Goal: Task Accomplishment & Management: Use online tool/utility

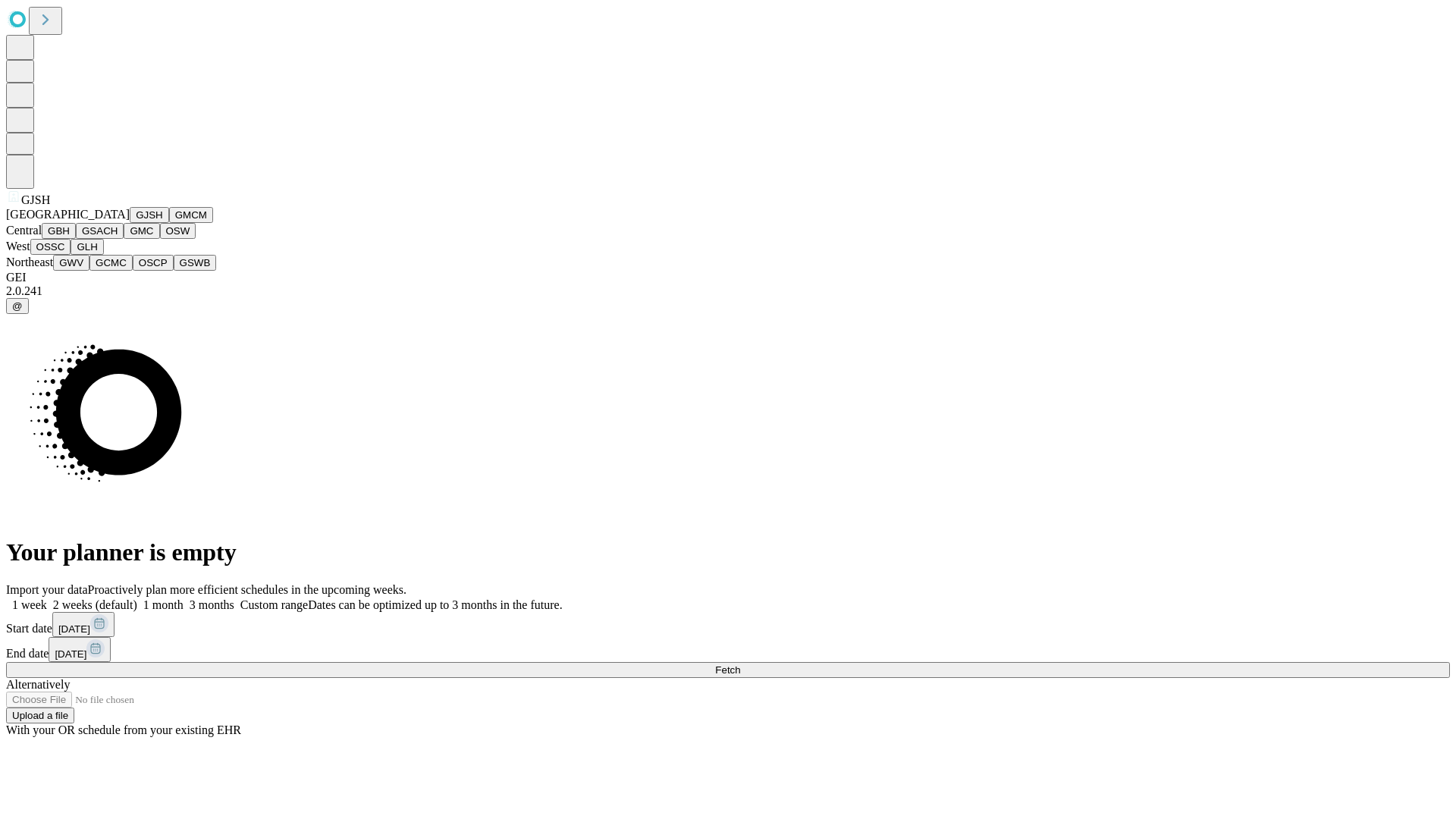
click at [130, 223] on button "GJSH" at bounding box center [149, 214] width 40 height 16
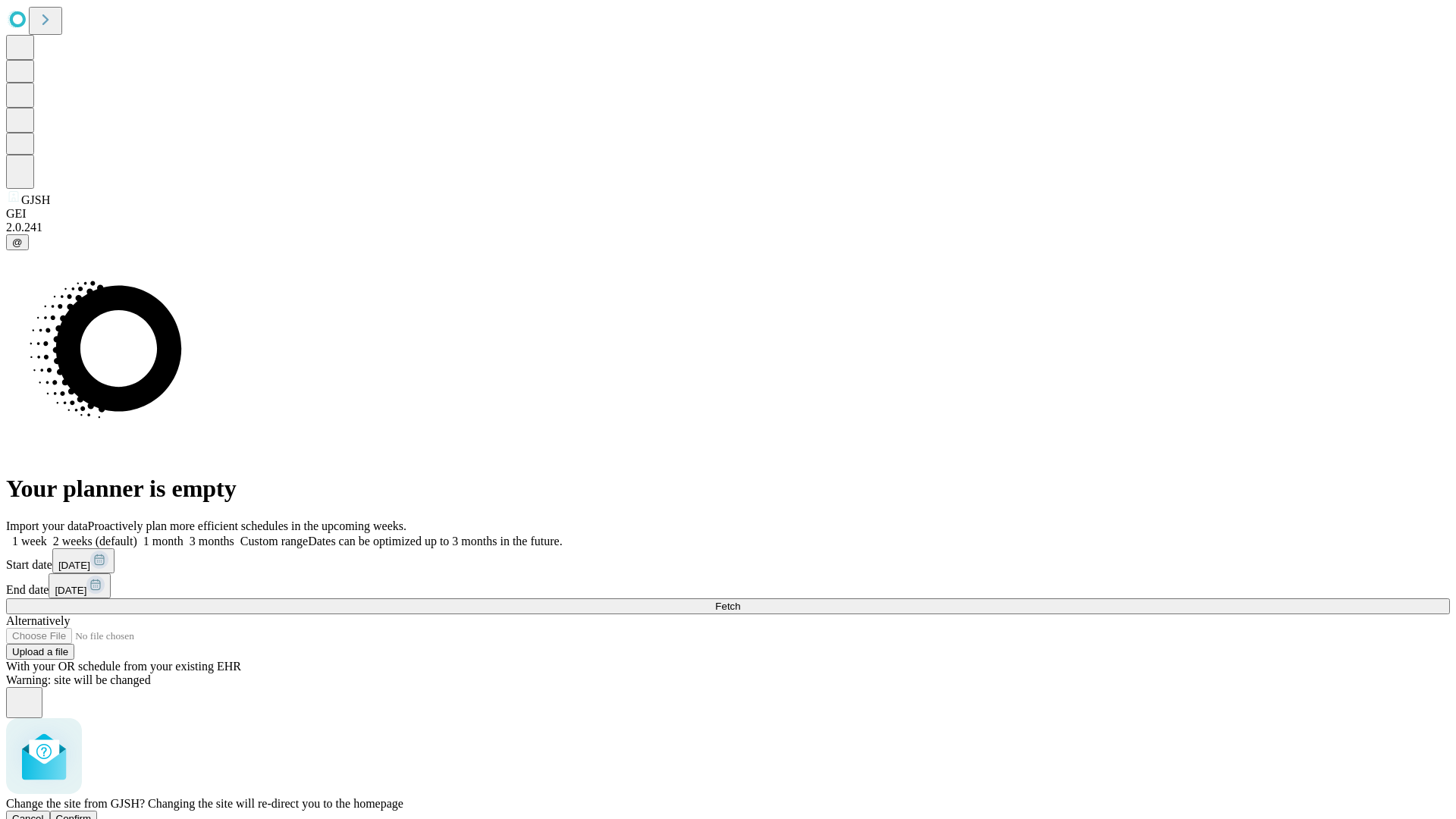
click at [92, 813] on span "Confirm" at bounding box center [74, 819] width 36 height 12
click at [137, 535] on label "2 weeks (default)" at bounding box center [91, 541] width 90 height 13
click at [741, 601] on span "Fetch" at bounding box center [728, 606] width 25 height 12
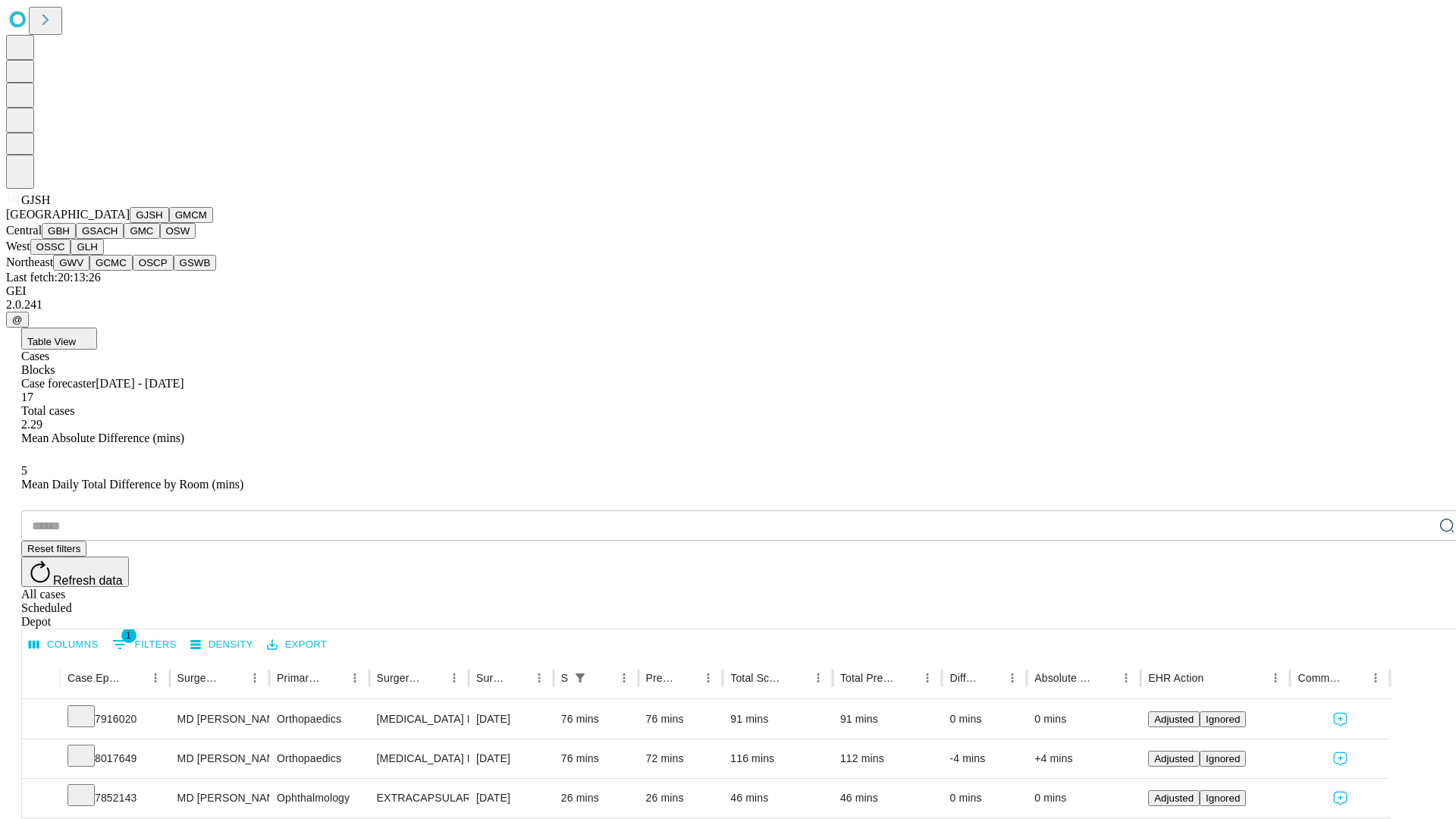
click at [169, 223] on button "GMCM" at bounding box center [190, 214] width 44 height 16
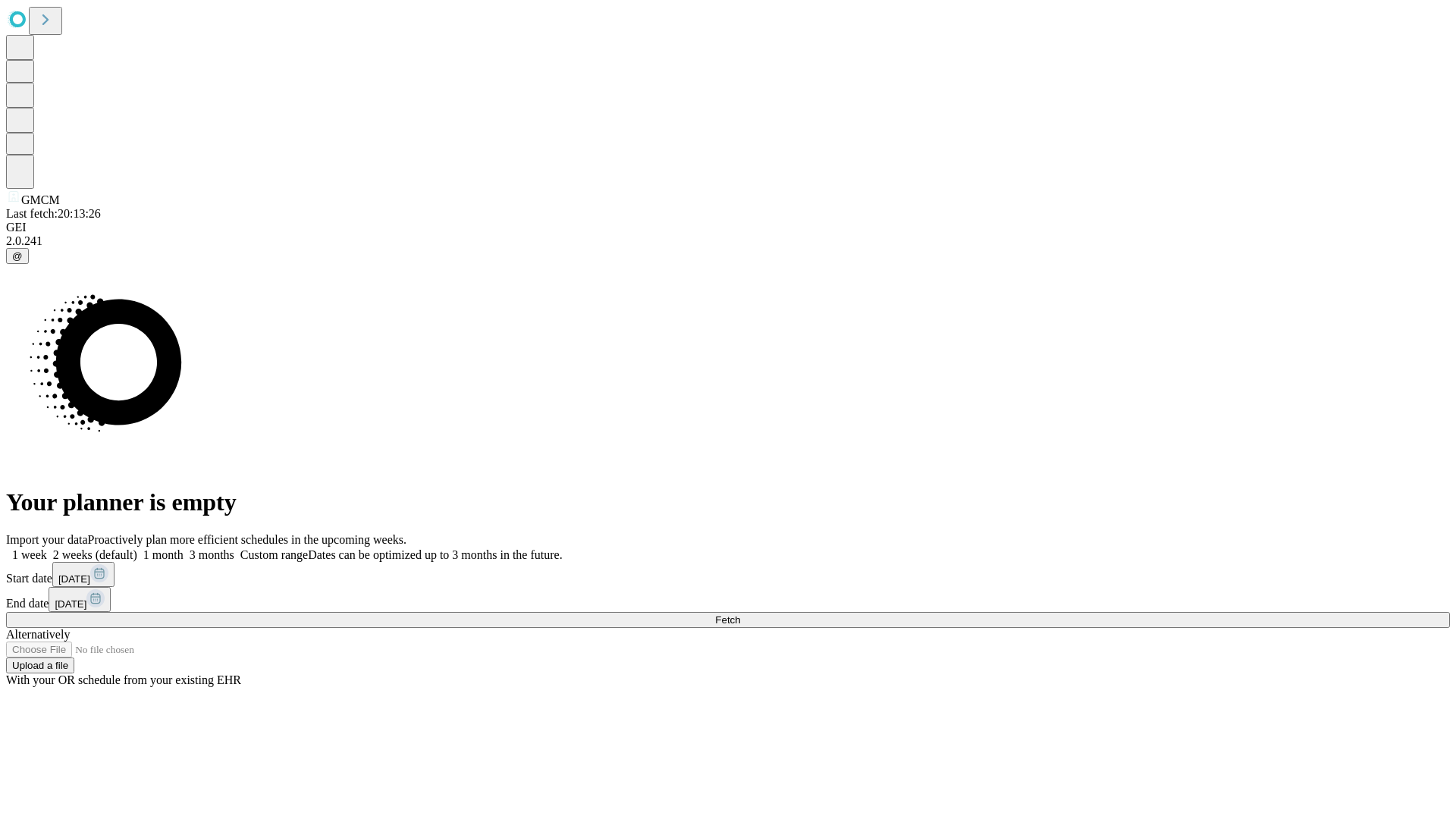
click at [137, 548] on label "2 weeks (default)" at bounding box center [91, 554] width 90 height 13
click at [741, 614] on span "Fetch" at bounding box center [728, 620] width 25 height 12
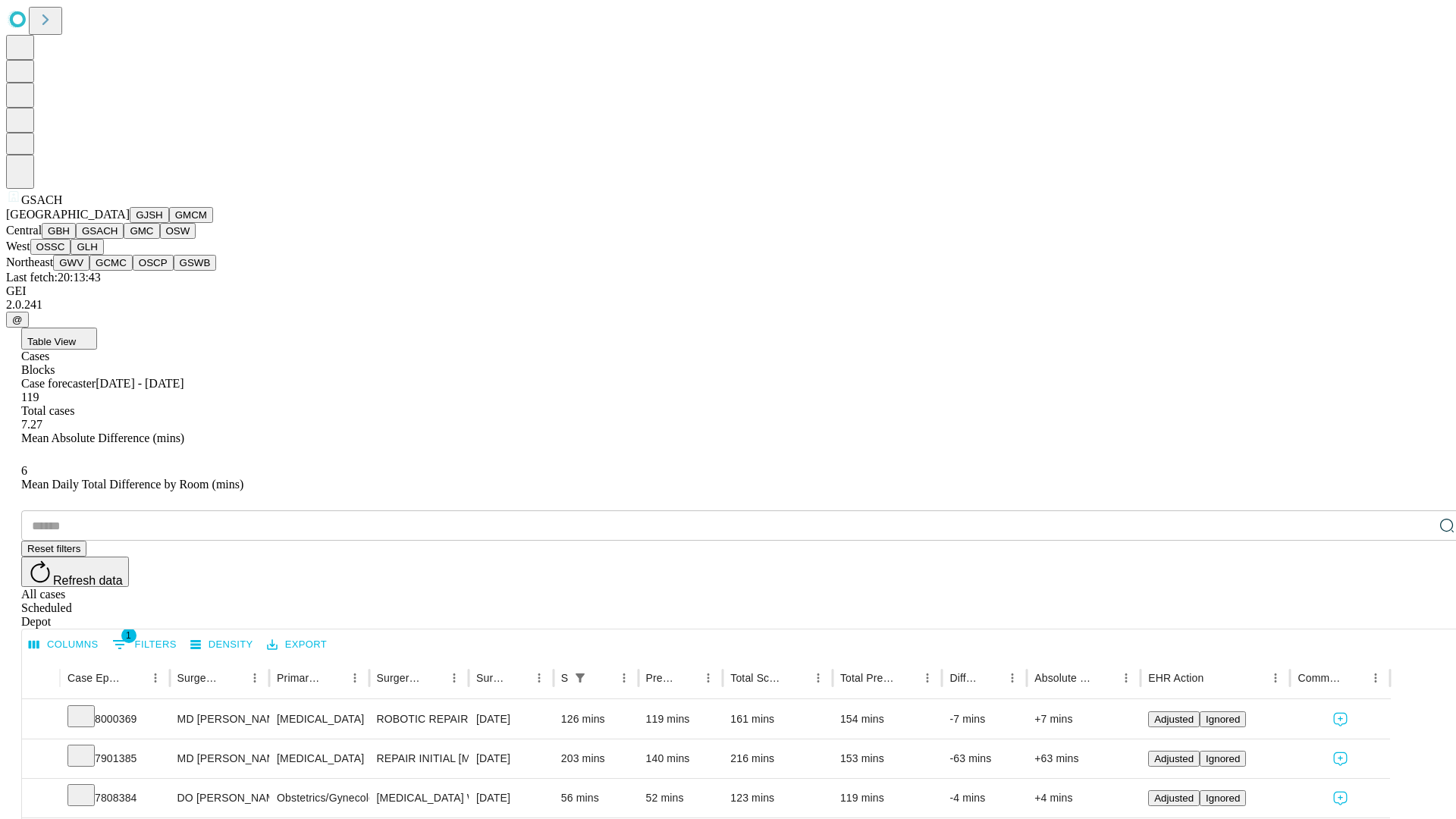
click at [123, 239] on button "GMC" at bounding box center [141, 231] width 36 height 16
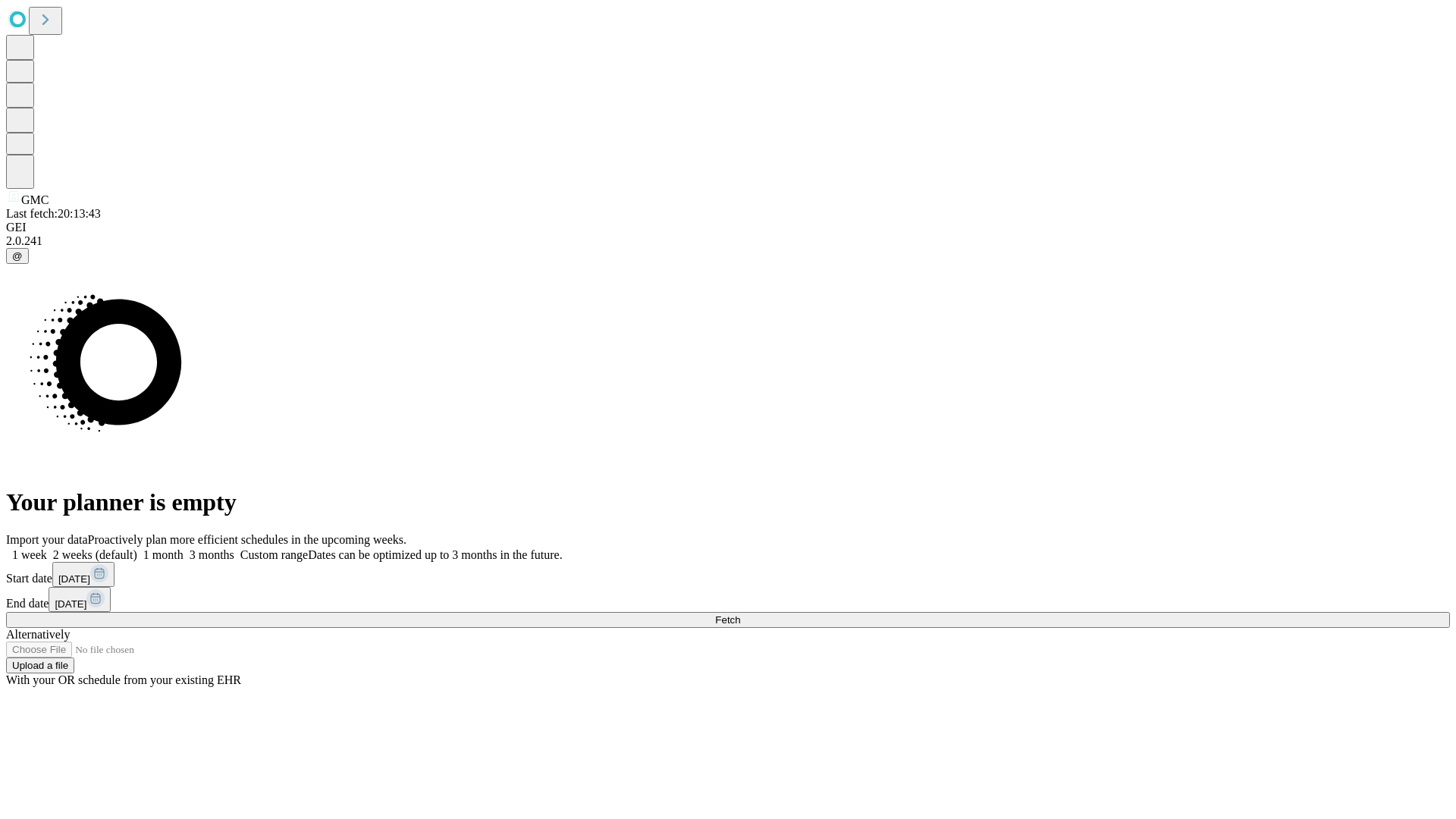
click at [137, 548] on label "2 weeks (default)" at bounding box center [91, 554] width 90 height 13
click at [741, 614] on span "Fetch" at bounding box center [728, 620] width 25 height 12
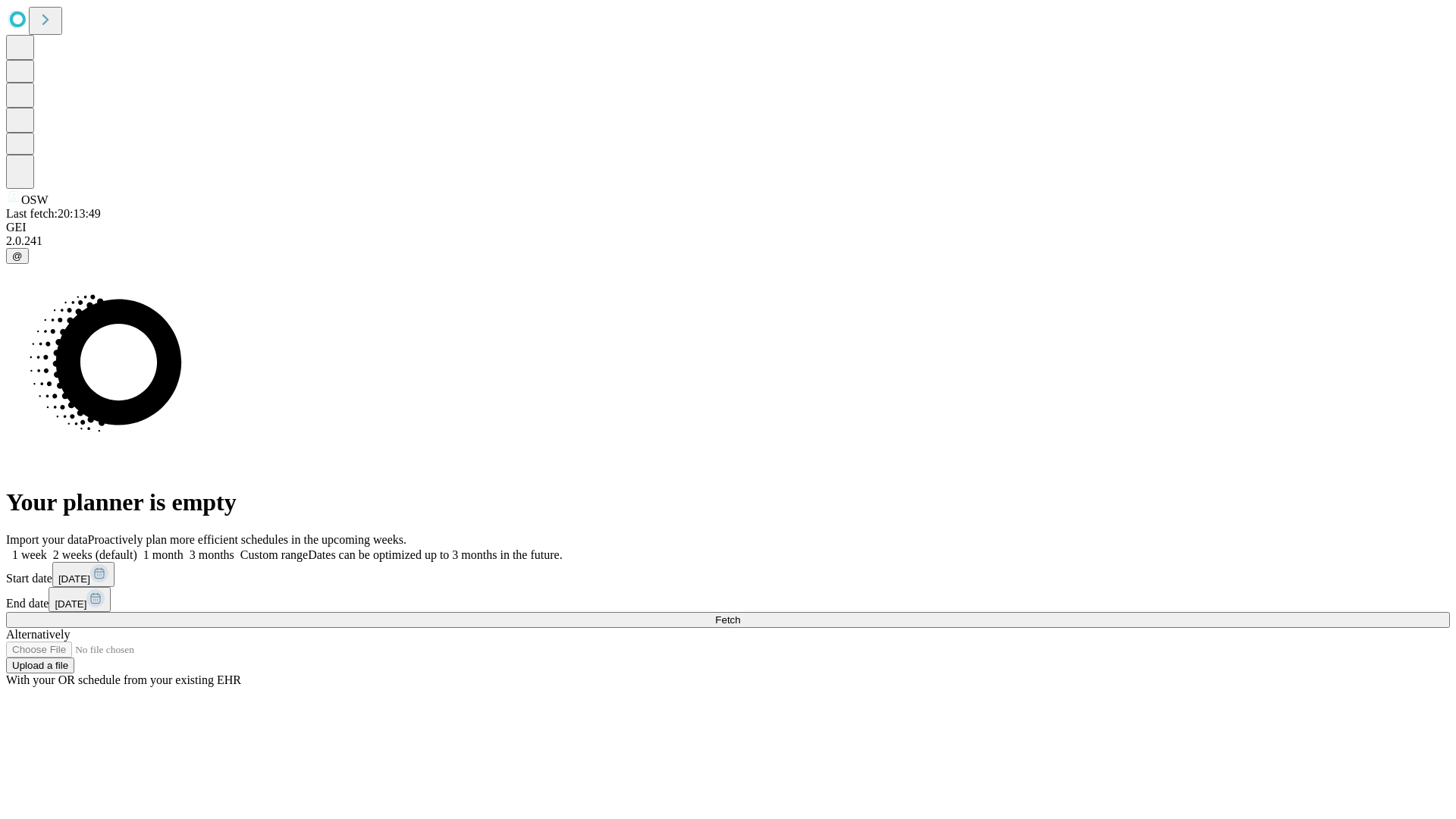
click at [137, 548] on label "2 weeks (default)" at bounding box center [91, 554] width 90 height 13
click at [741, 614] on span "Fetch" at bounding box center [728, 620] width 25 height 12
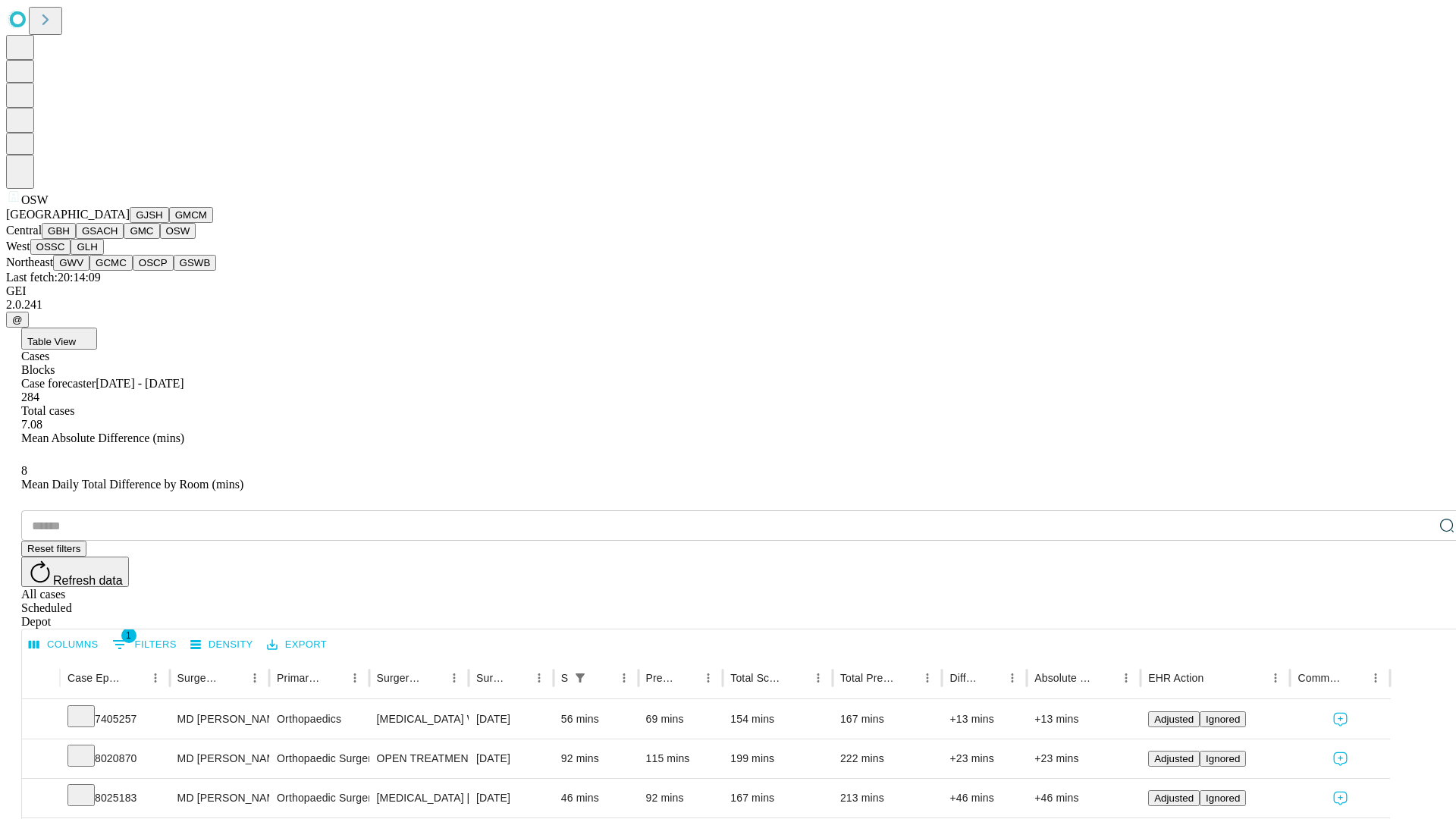
click at [71, 255] on button "OSSC" at bounding box center [50, 246] width 41 height 16
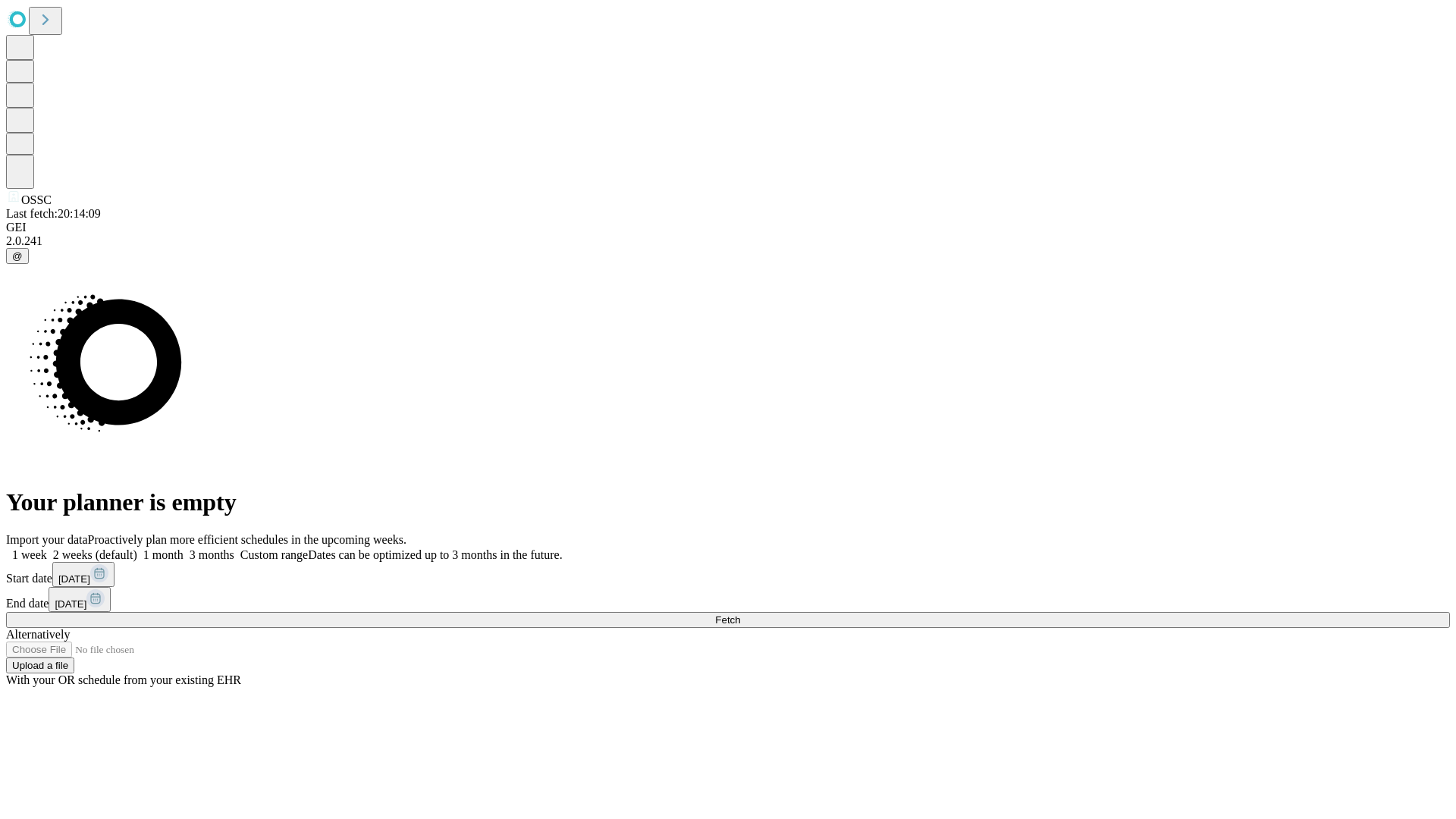
click at [741, 614] on span "Fetch" at bounding box center [728, 620] width 25 height 12
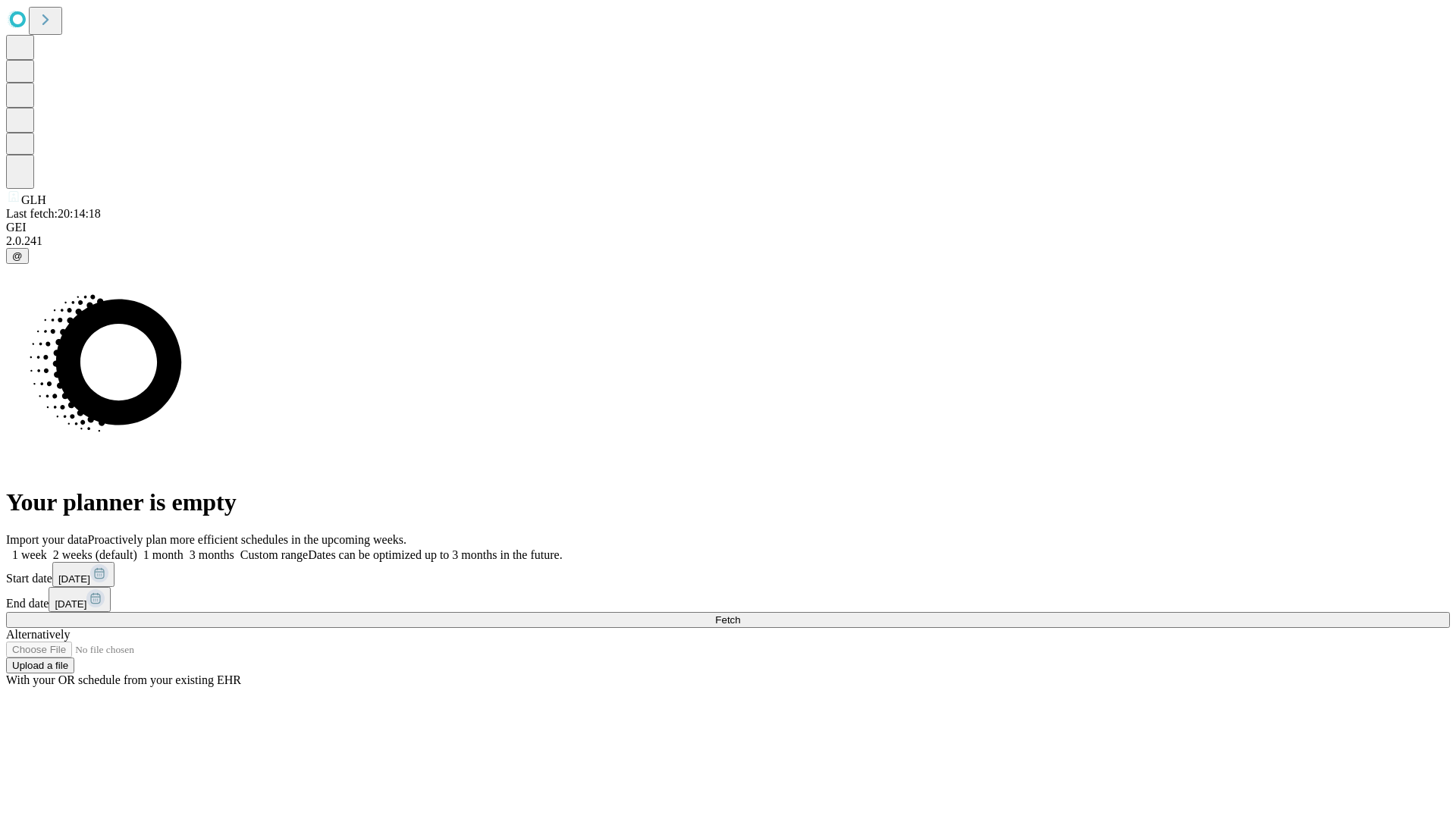
click at [137, 548] on label "2 weeks (default)" at bounding box center [91, 554] width 90 height 13
click at [741, 614] on span "Fetch" at bounding box center [728, 620] width 25 height 12
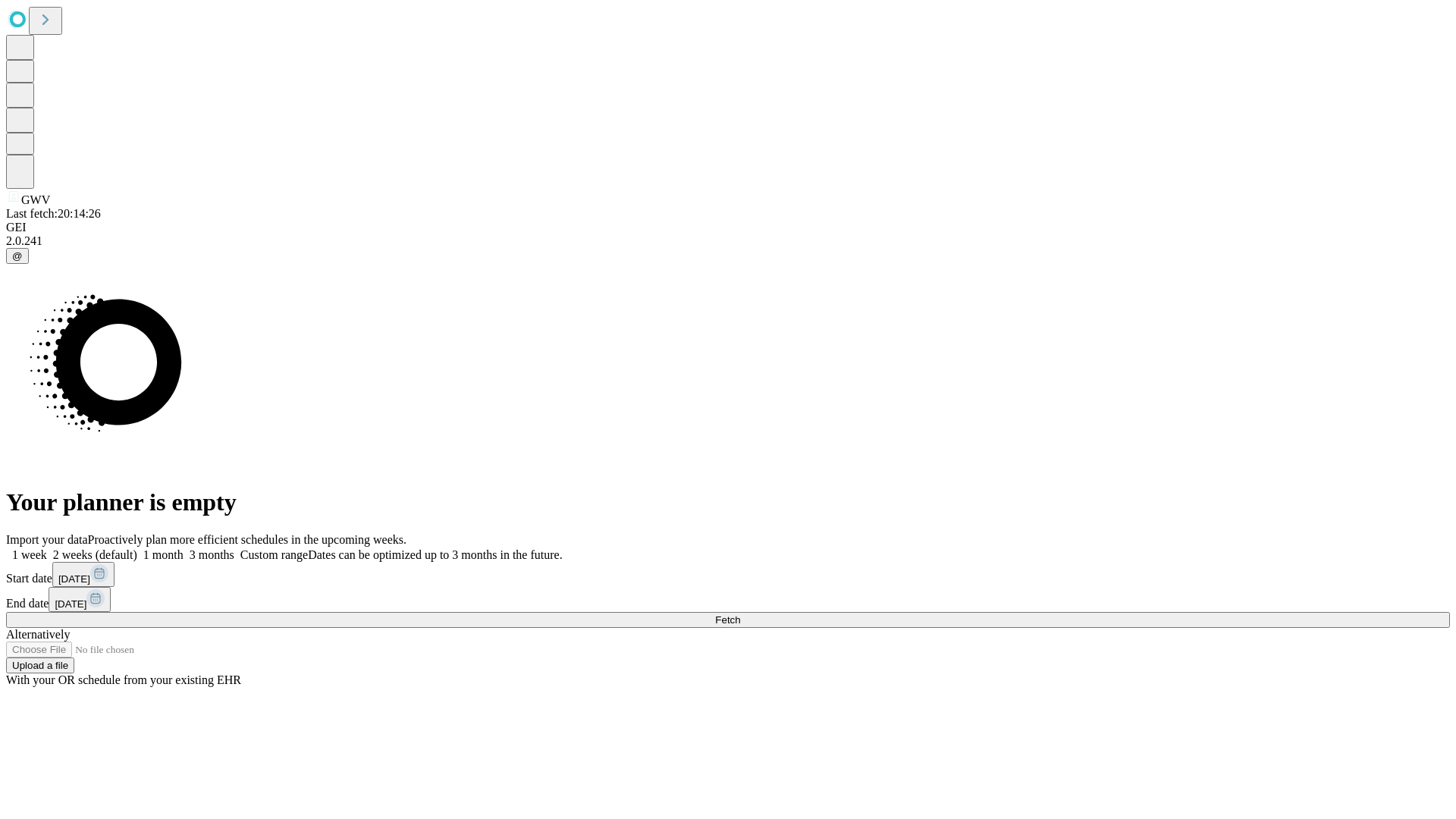
click at [137, 548] on label "2 weeks (default)" at bounding box center [91, 554] width 90 height 13
click at [741, 614] on span "Fetch" at bounding box center [728, 620] width 25 height 12
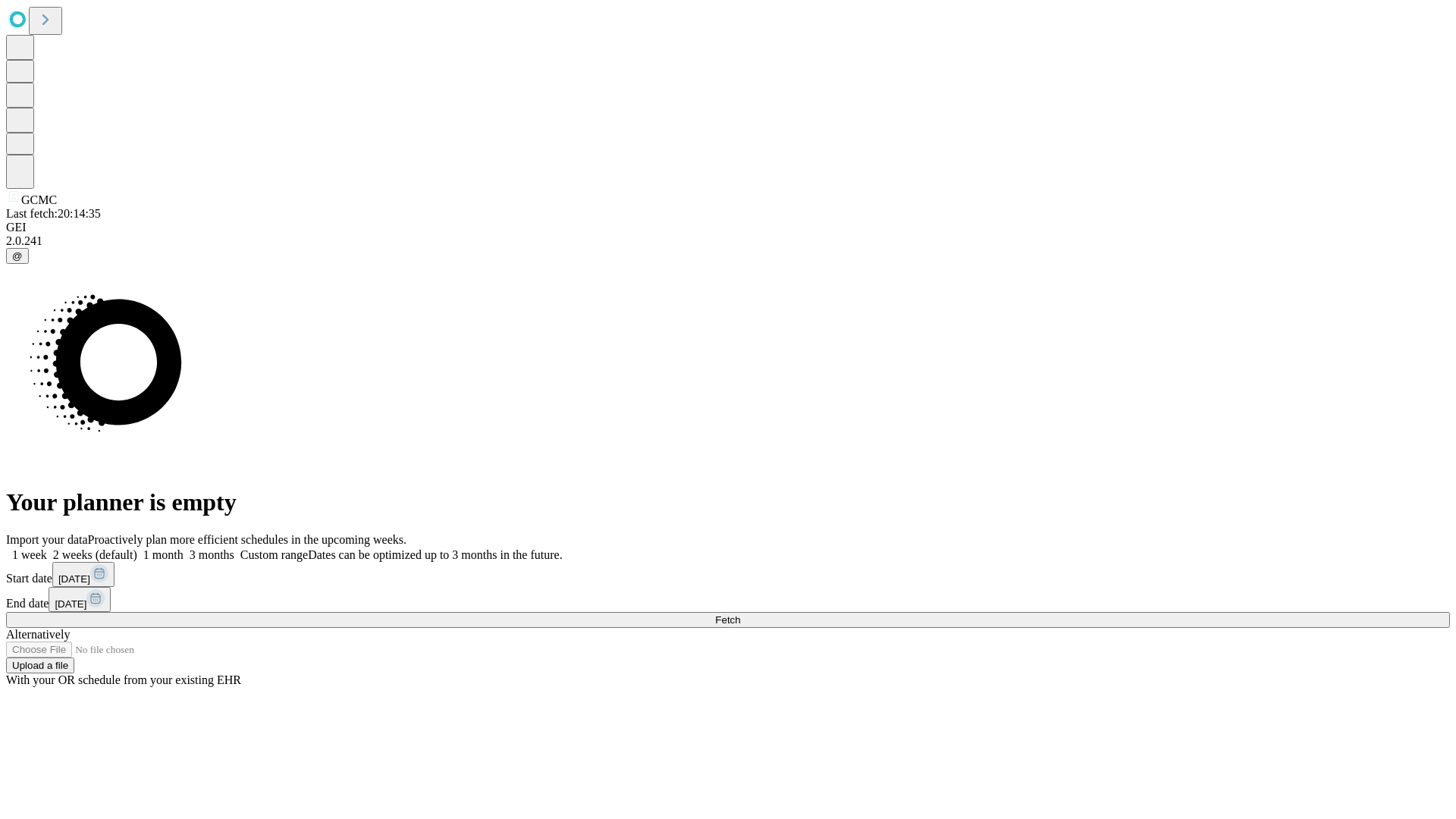
click at [137, 548] on label "2 weeks (default)" at bounding box center [91, 554] width 90 height 13
click at [741, 614] on span "Fetch" at bounding box center [728, 620] width 25 height 12
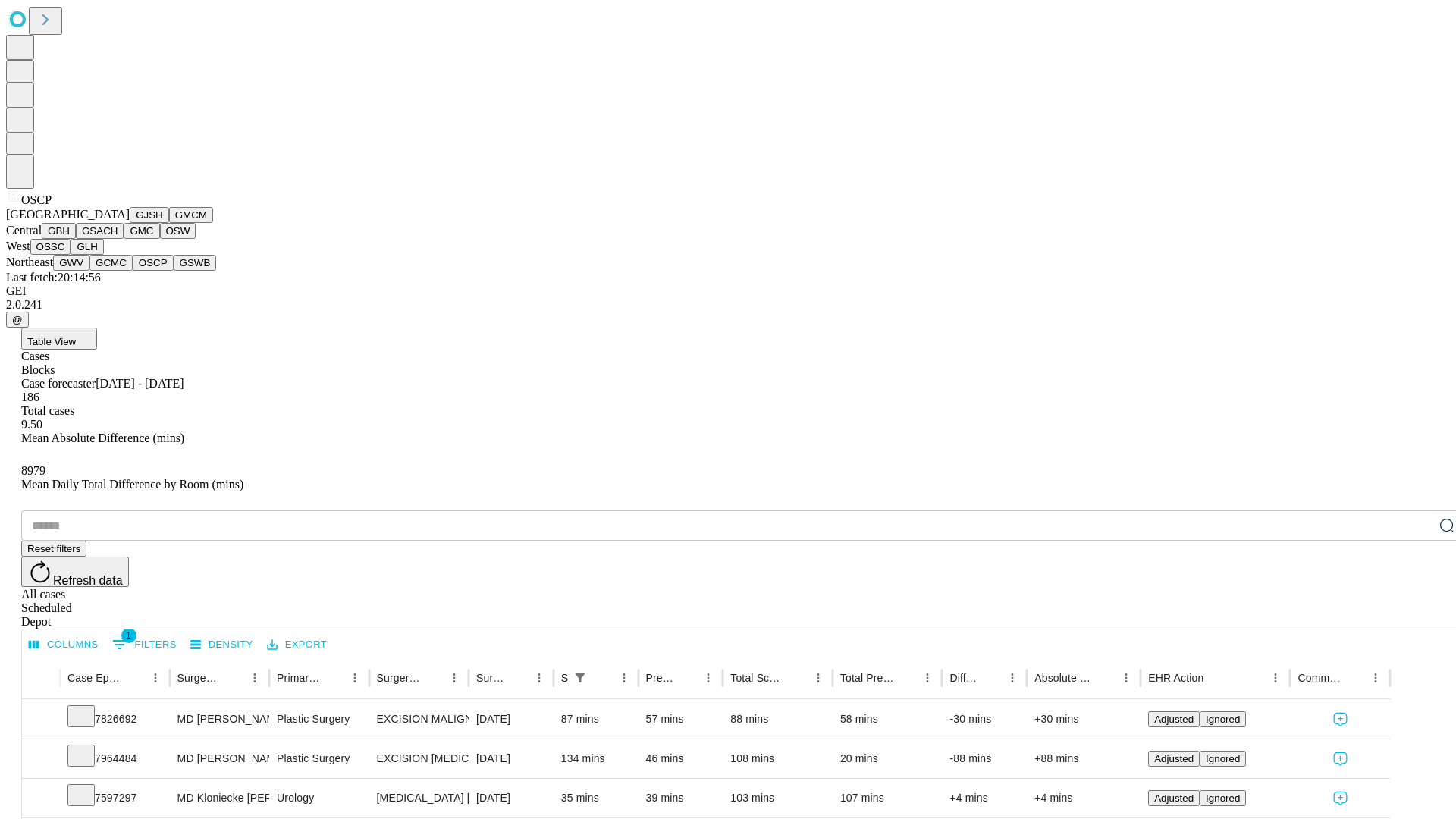
click at [174, 271] on button "GSWB" at bounding box center [195, 263] width 44 height 16
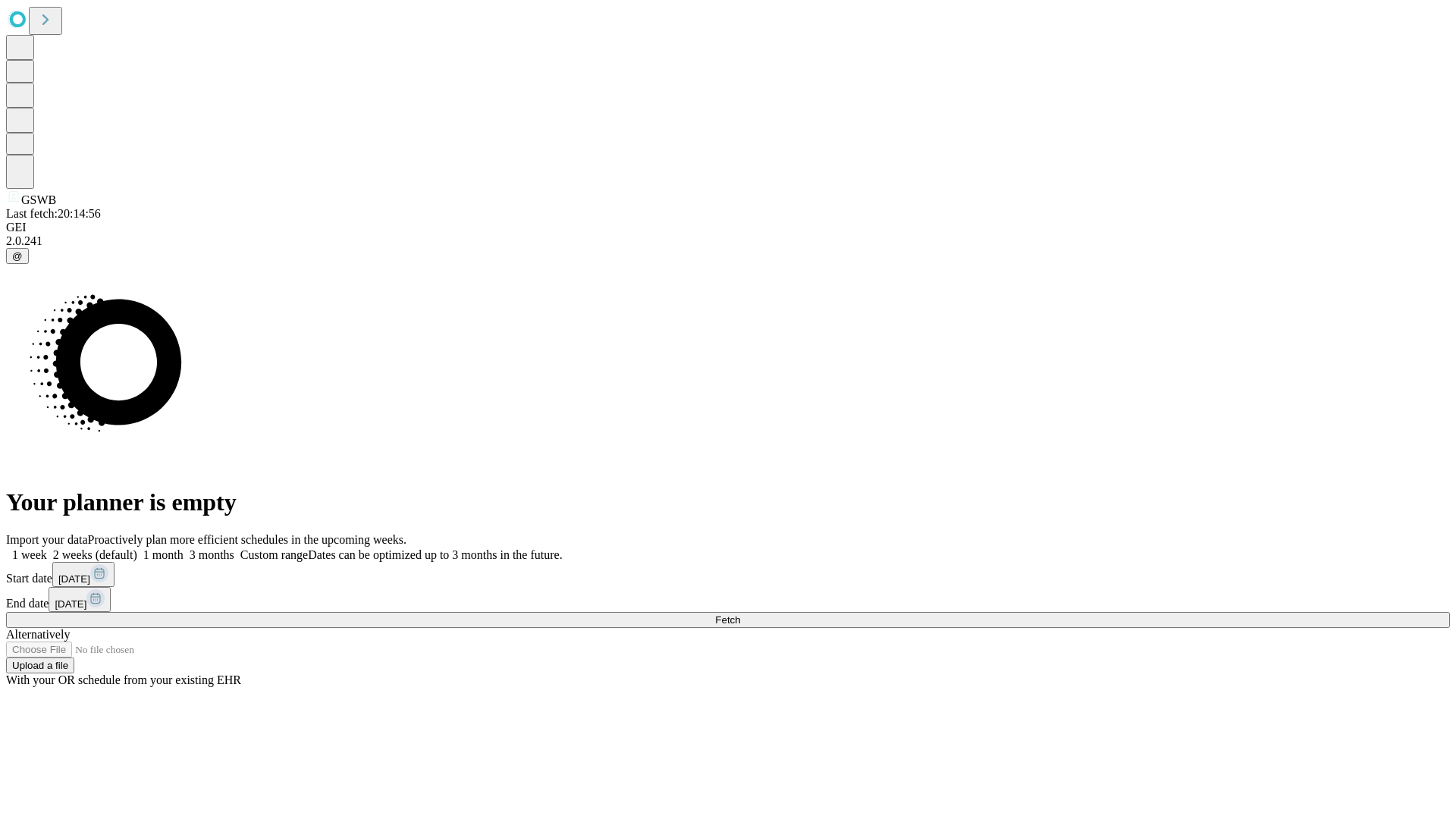
click at [137, 548] on label "2 weeks (default)" at bounding box center [91, 554] width 90 height 13
click at [741, 614] on span "Fetch" at bounding box center [728, 620] width 25 height 12
